Goal: Information Seeking & Learning: Learn about a topic

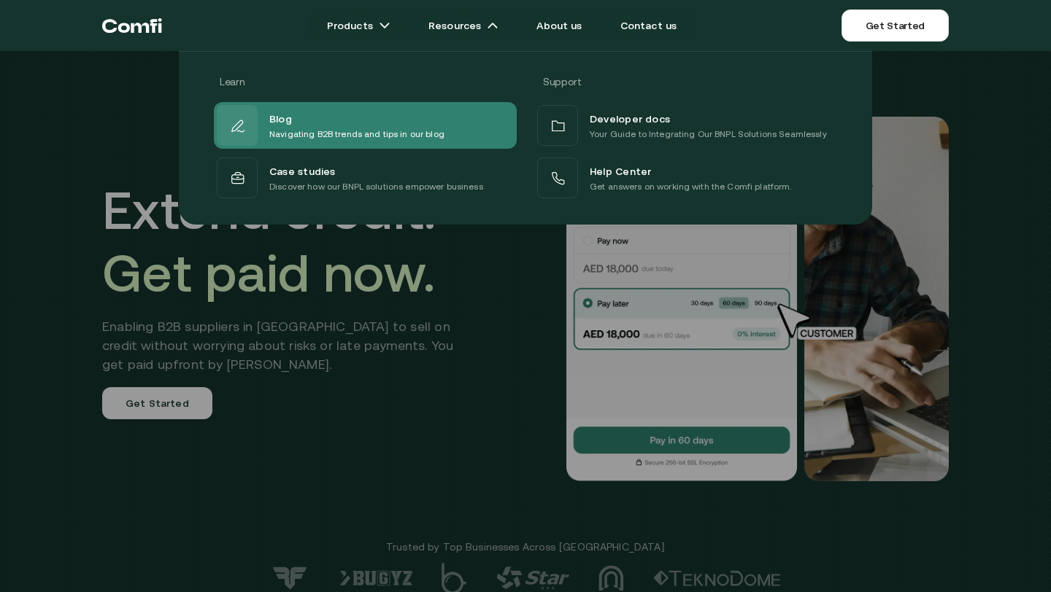
click at [353, 123] on div "Blog" at bounding box center [356, 118] width 175 height 18
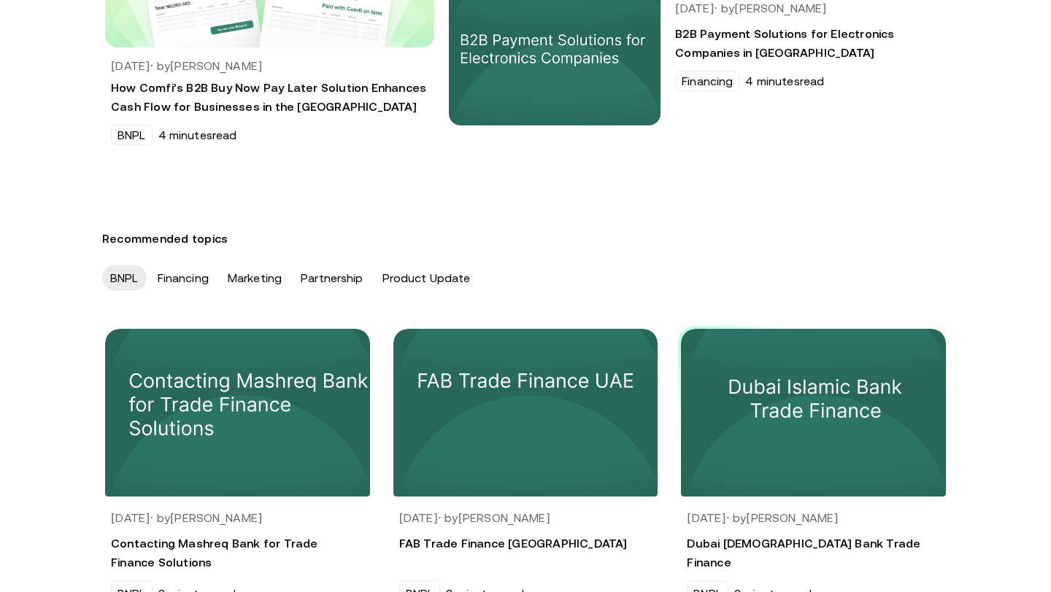
scroll to position [310, 0]
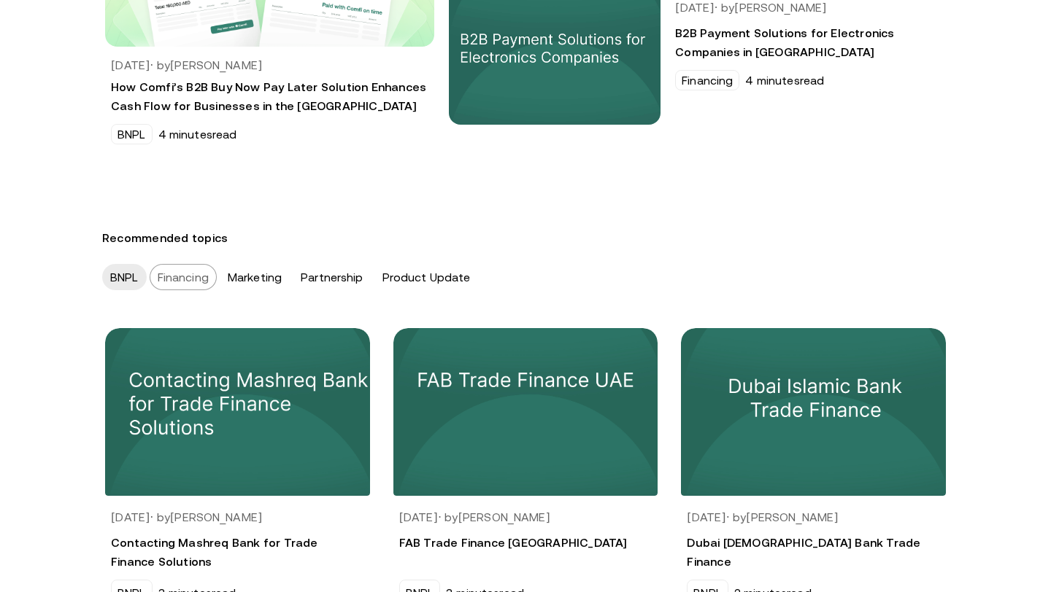
click at [209, 282] on div "Financing" at bounding box center [183, 277] width 67 height 26
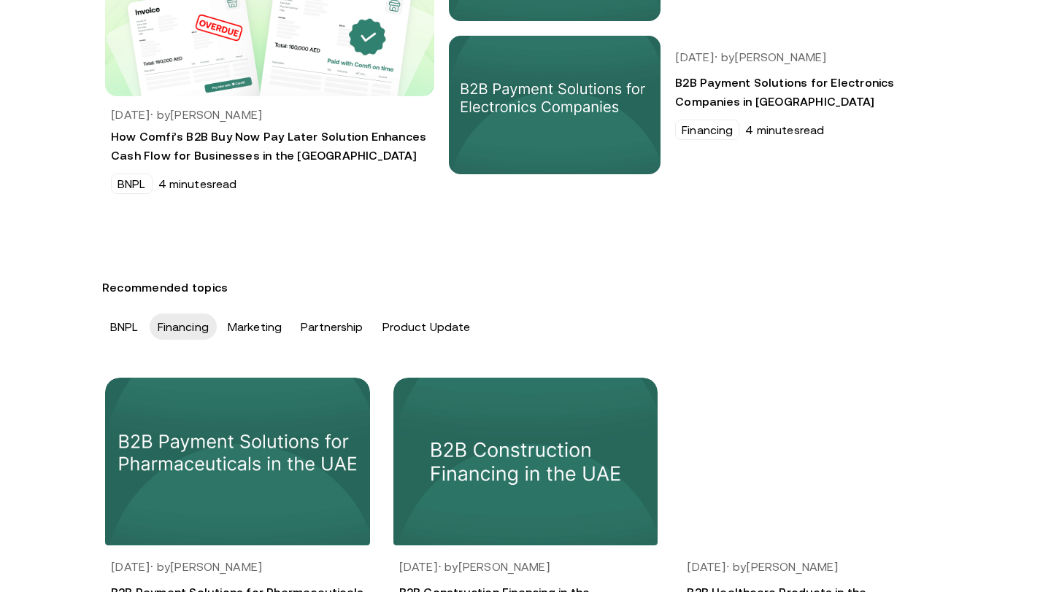
scroll to position [263, 0]
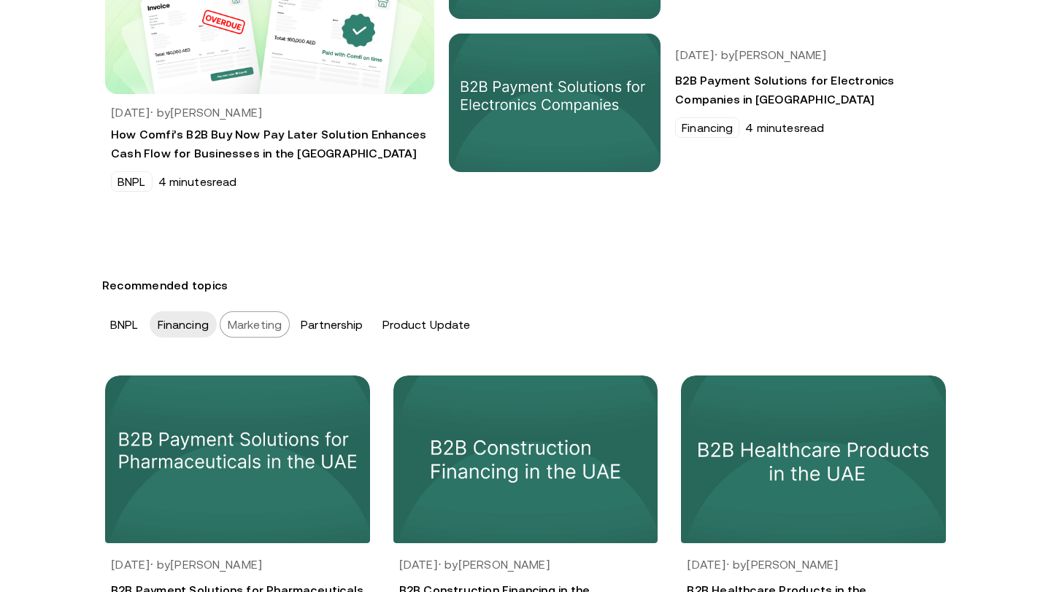
click at [255, 334] on div "Marketing" at bounding box center [255, 325] width 70 height 26
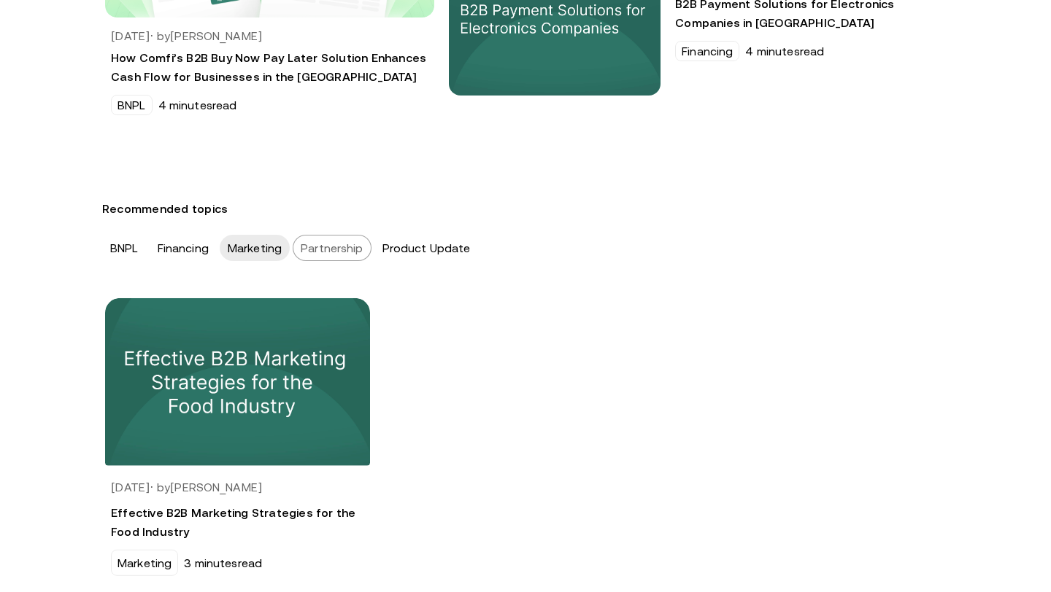
click at [344, 244] on div "Partnership" at bounding box center [332, 248] width 79 height 26
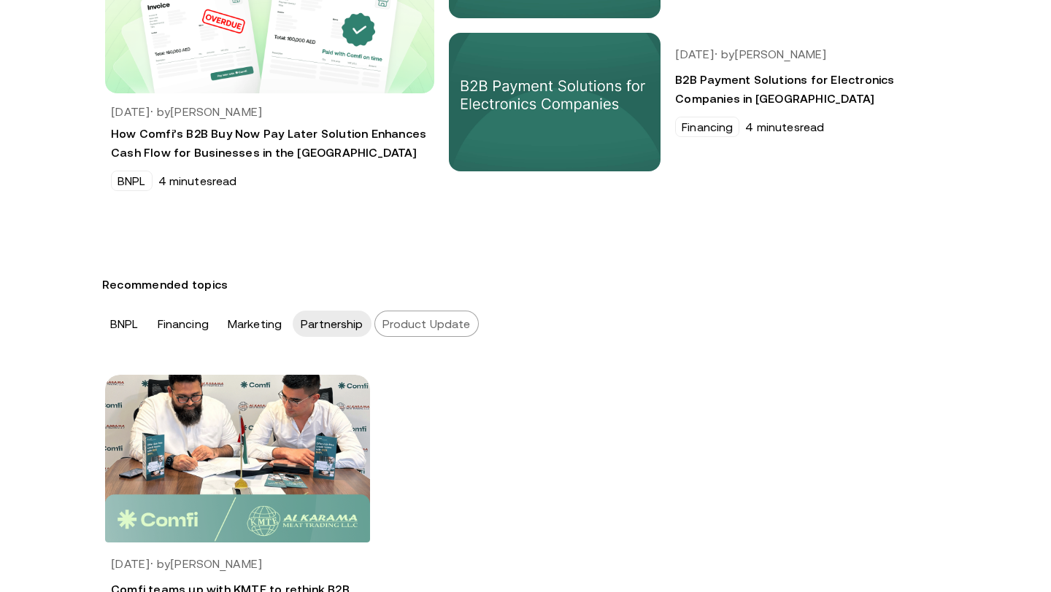
click at [403, 336] on div "Product Update" at bounding box center [426, 324] width 104 height 26
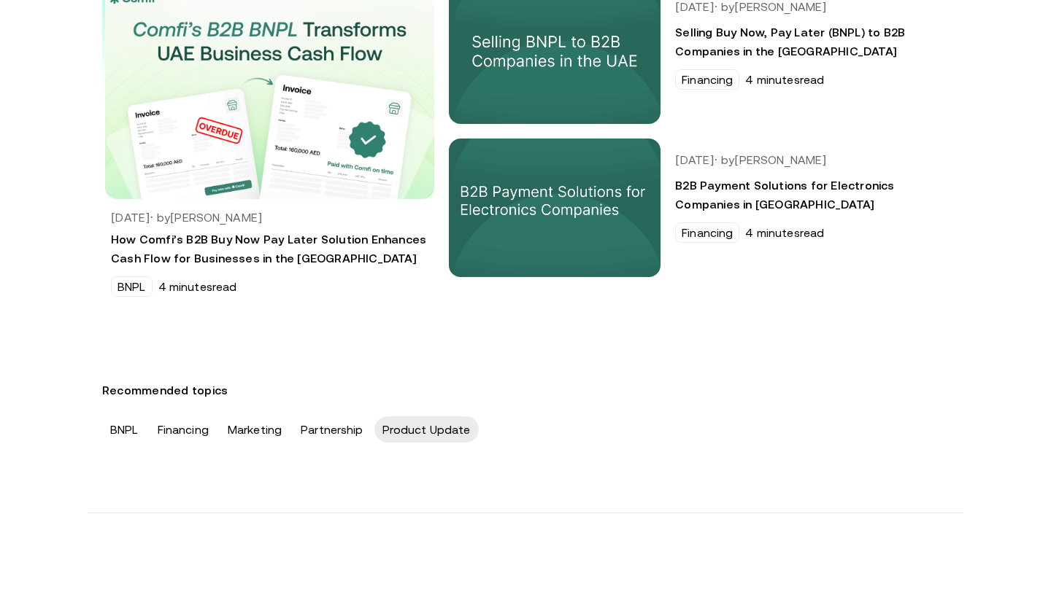
scroll to position [150, 0]
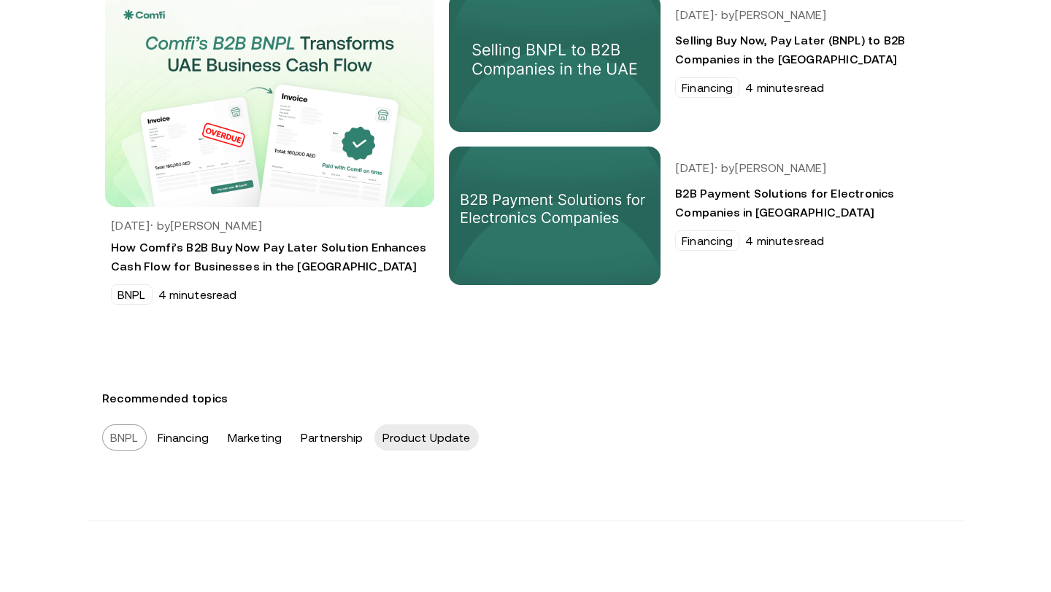
click at [126, 443] on div "BNPL" at bounding box center [124, 438] width 45 height 26
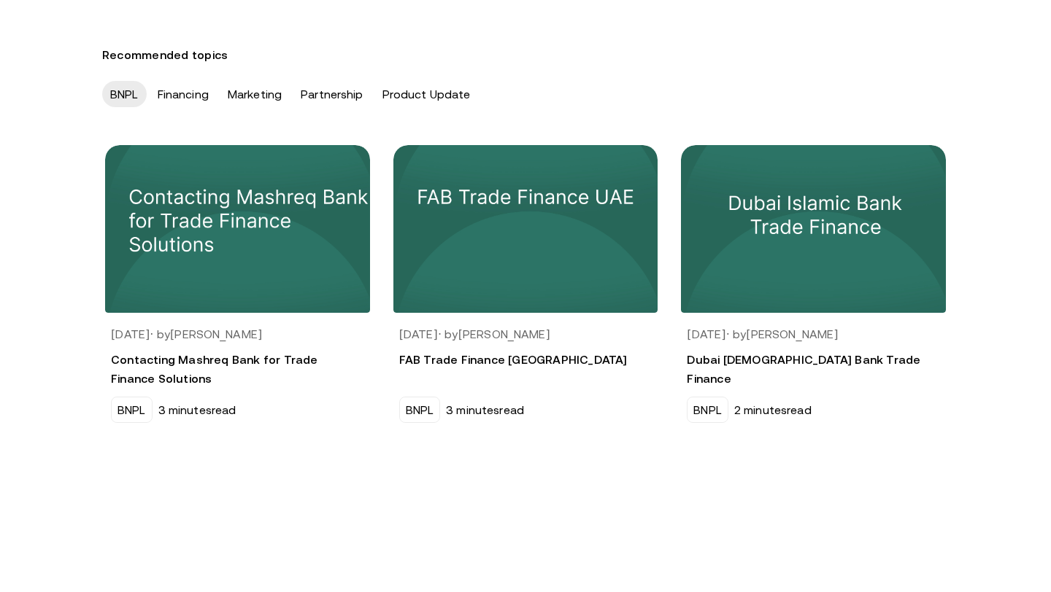
scroll to position [492, 0]
